Goal: Register for event/course

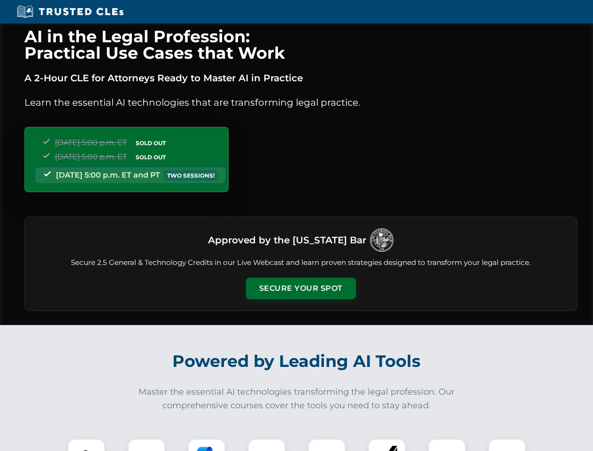
click at [300, 288] on button "Secure Your Spot" at bounding box center [301, 288] width 110 height 22
click at [86, 444] on img at bounding box center [86, 457] width 27 height 27
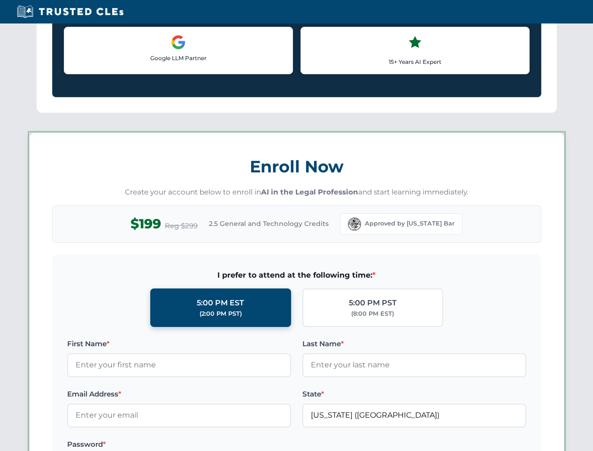
click at [207, 444] on label "Password *" at bounding box center [179, 443] width 224 height 11
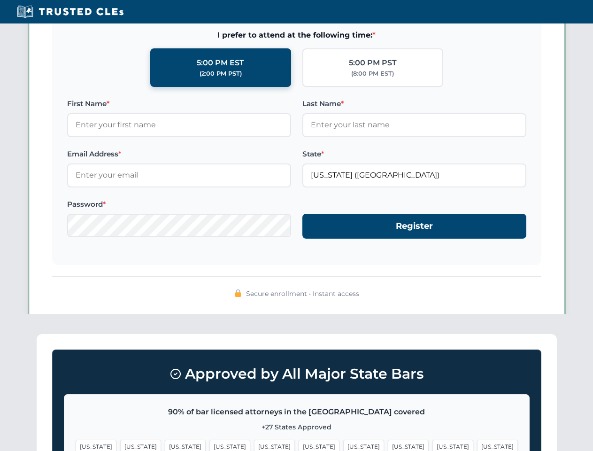
click at [432, 444] on span "[US_STATE]" at bounding box center [452, 446] width 41 height 14
